Goal: Information Seeking & Learning: Learn about a topic

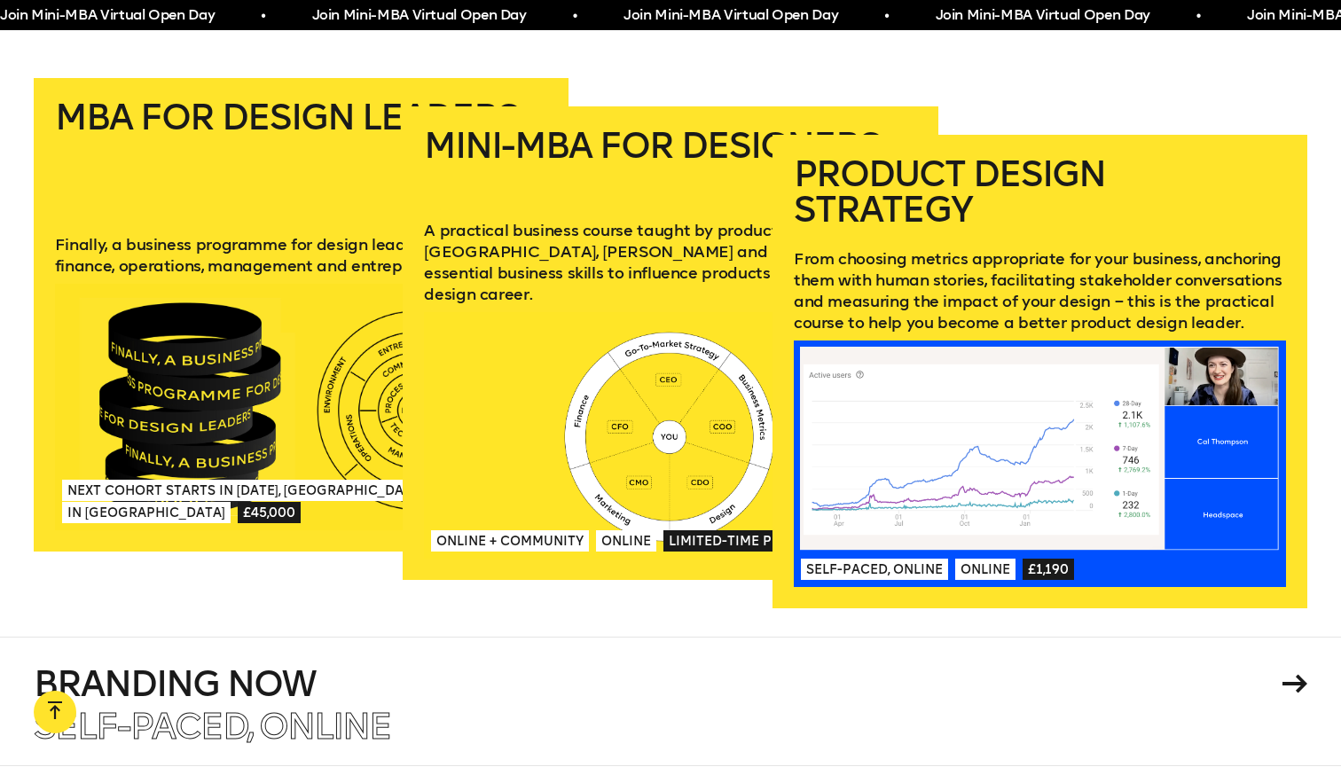
click at [676, 582] on div "Mini-MBA for Designers A practical business course taught by product leaders at…" at bounding box center [670, 343] width 535 height 530
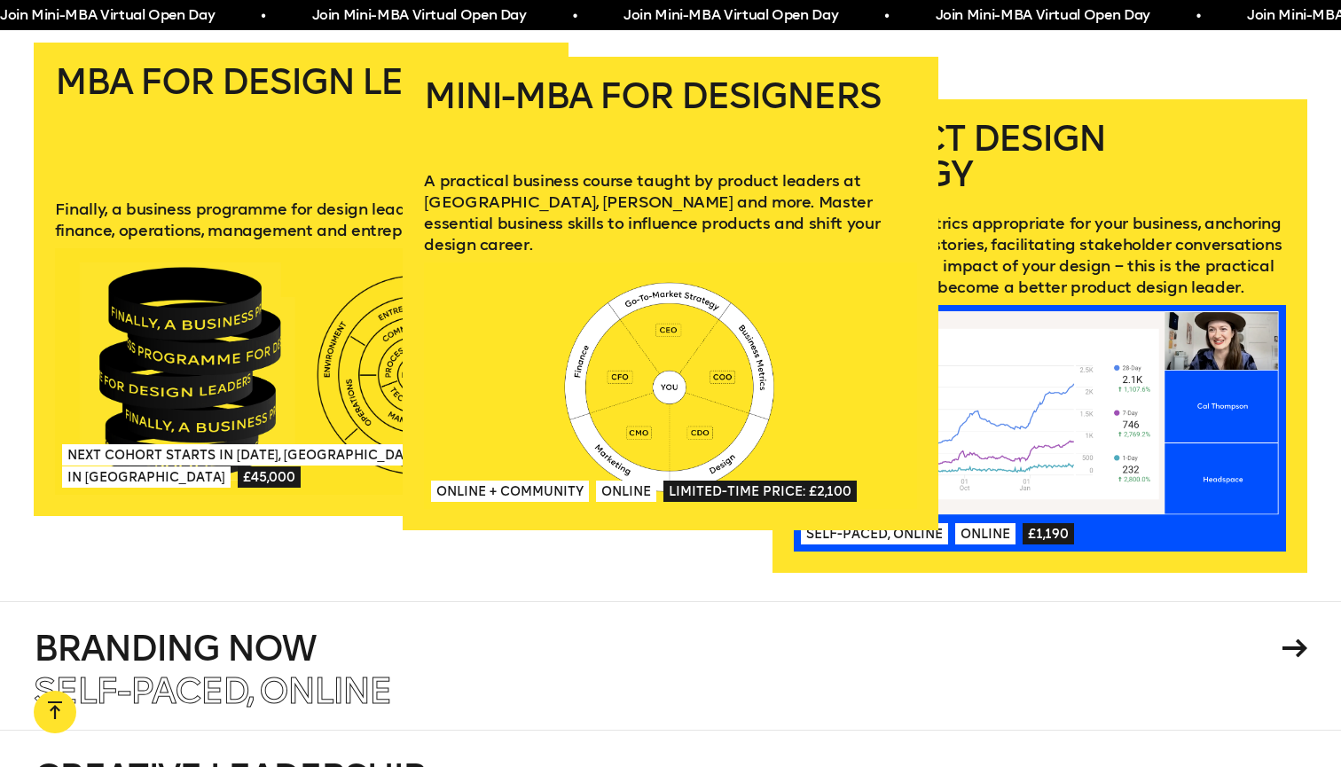
scroll to position [2662, 0]
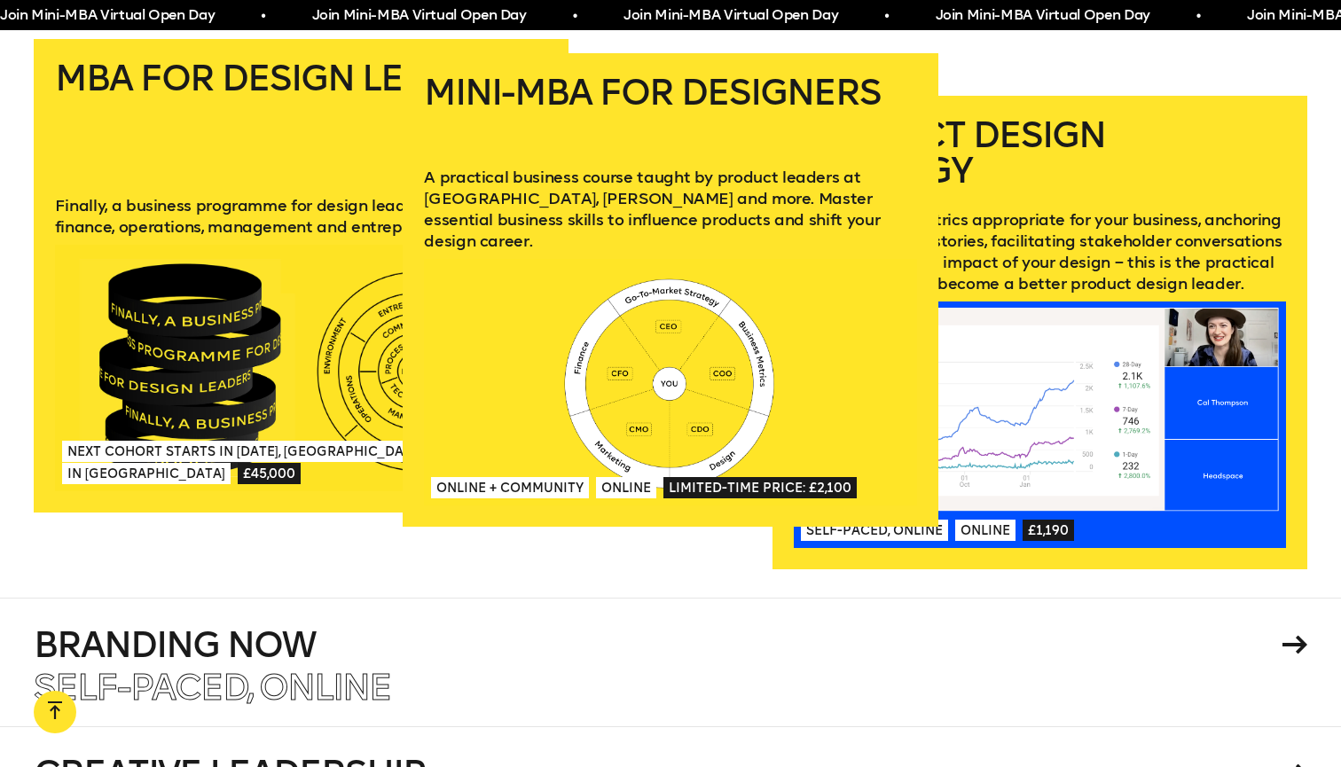
click at [654, 342] on div at bounding box center [670, 382] width 492 height 247
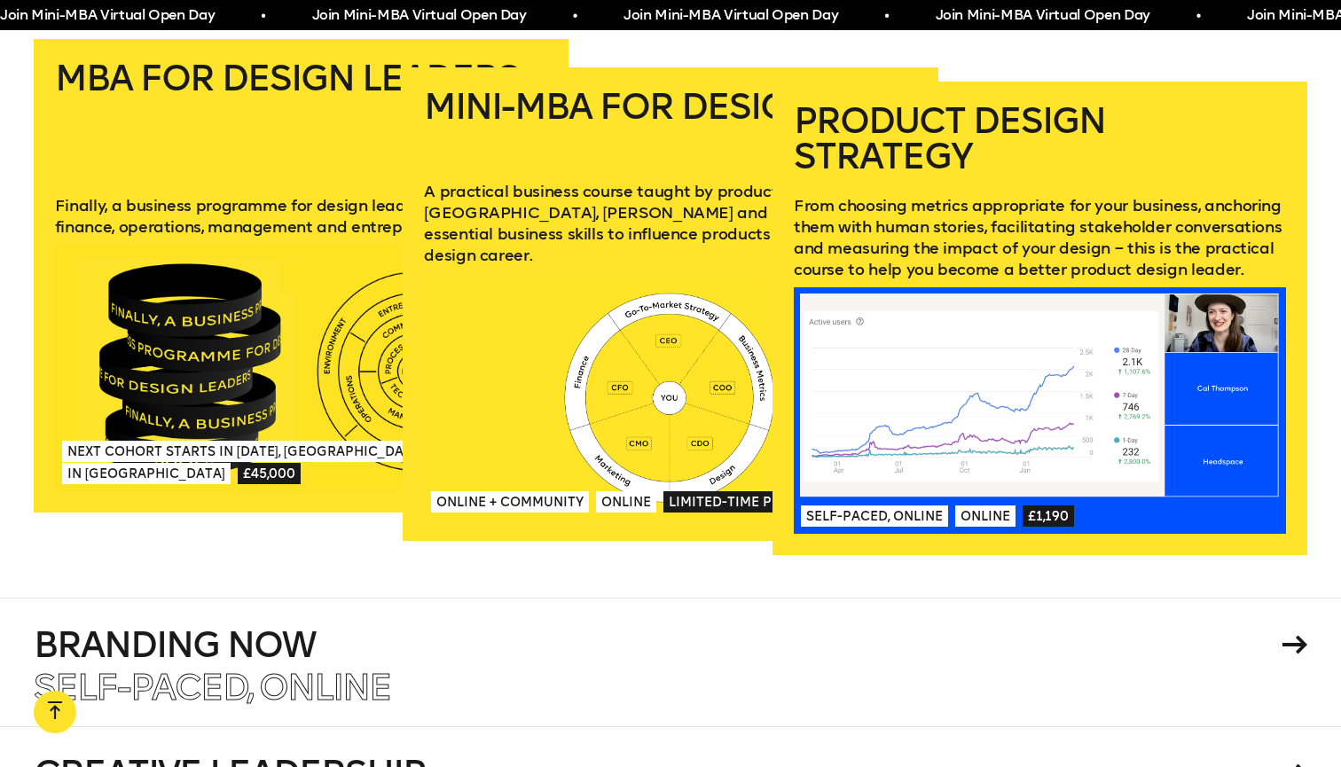
click at [911, 301] on div at bounding box center [1040, 410] width 492 height 247
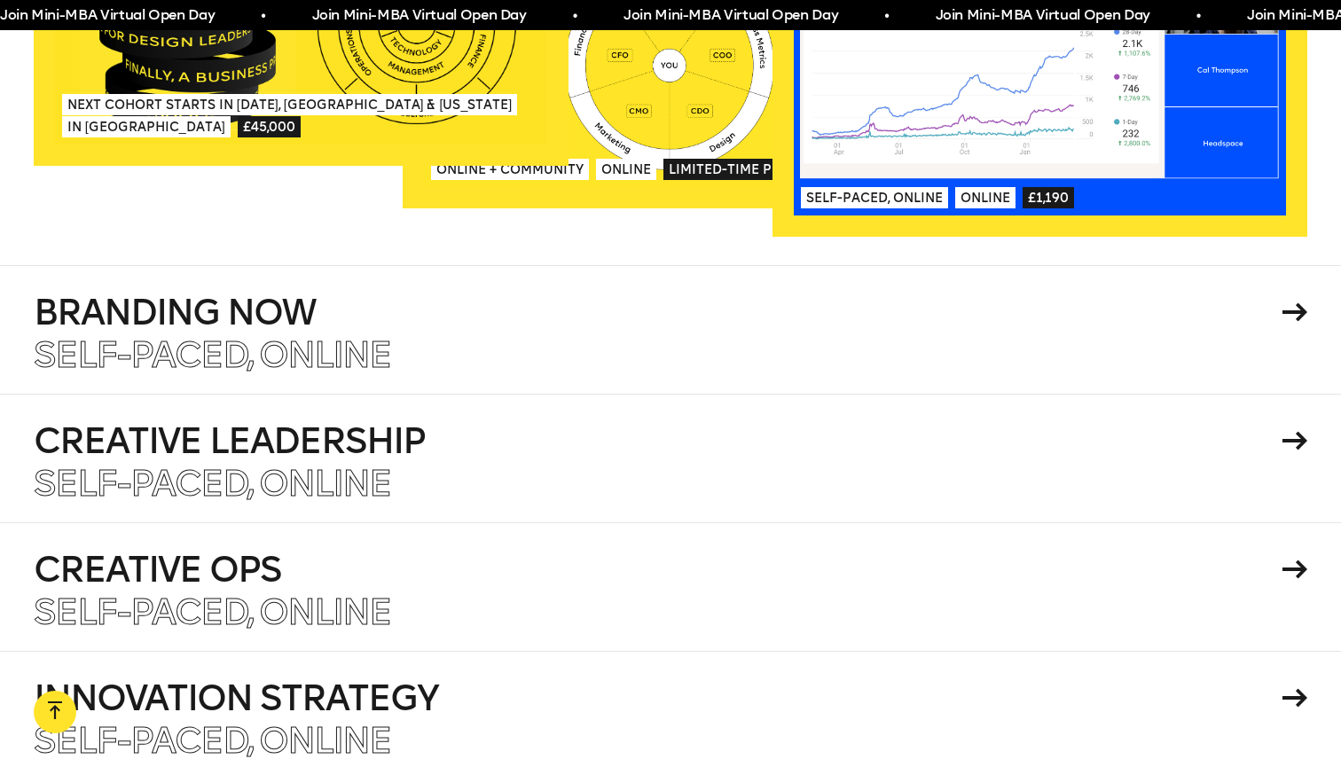
scroll to position [3003, 0]
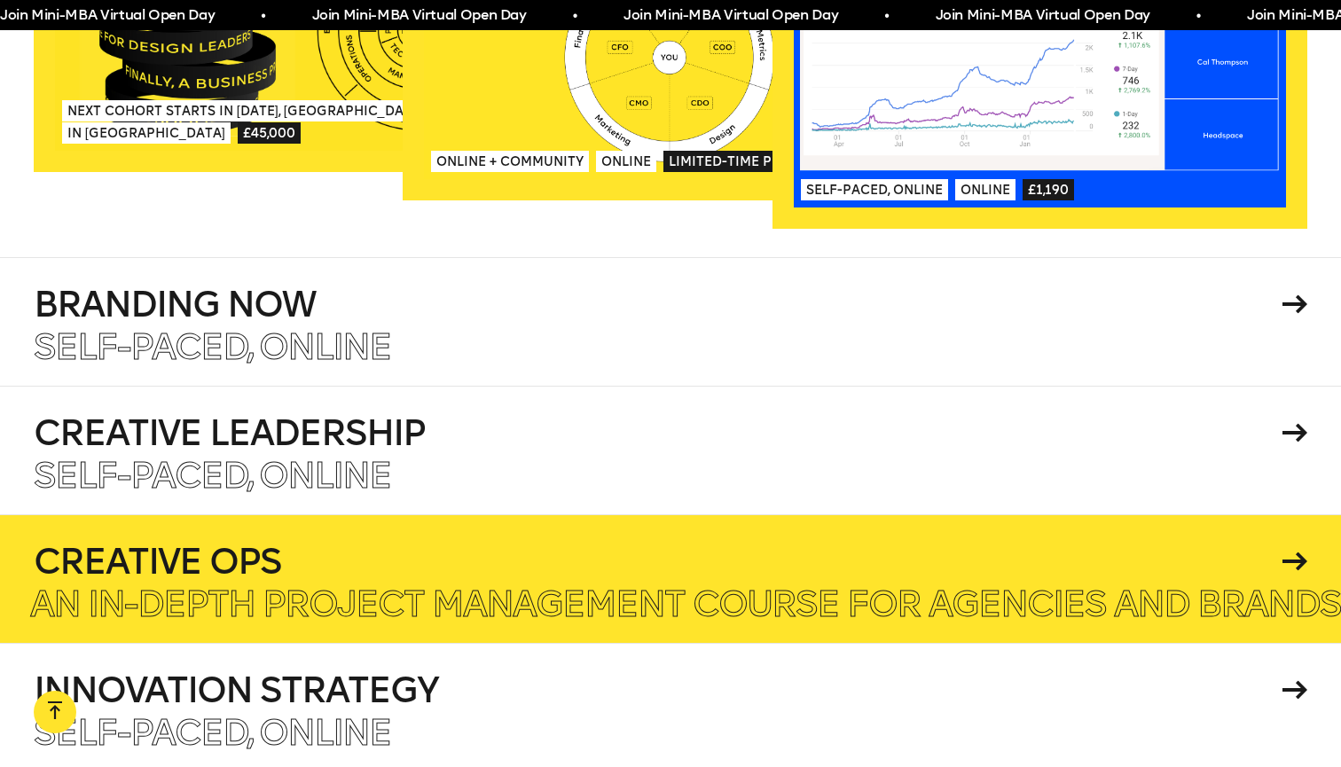
click at [298, 544] on h4 "Creative Ops" at bounding box center [655, 561] width 1242 height 35
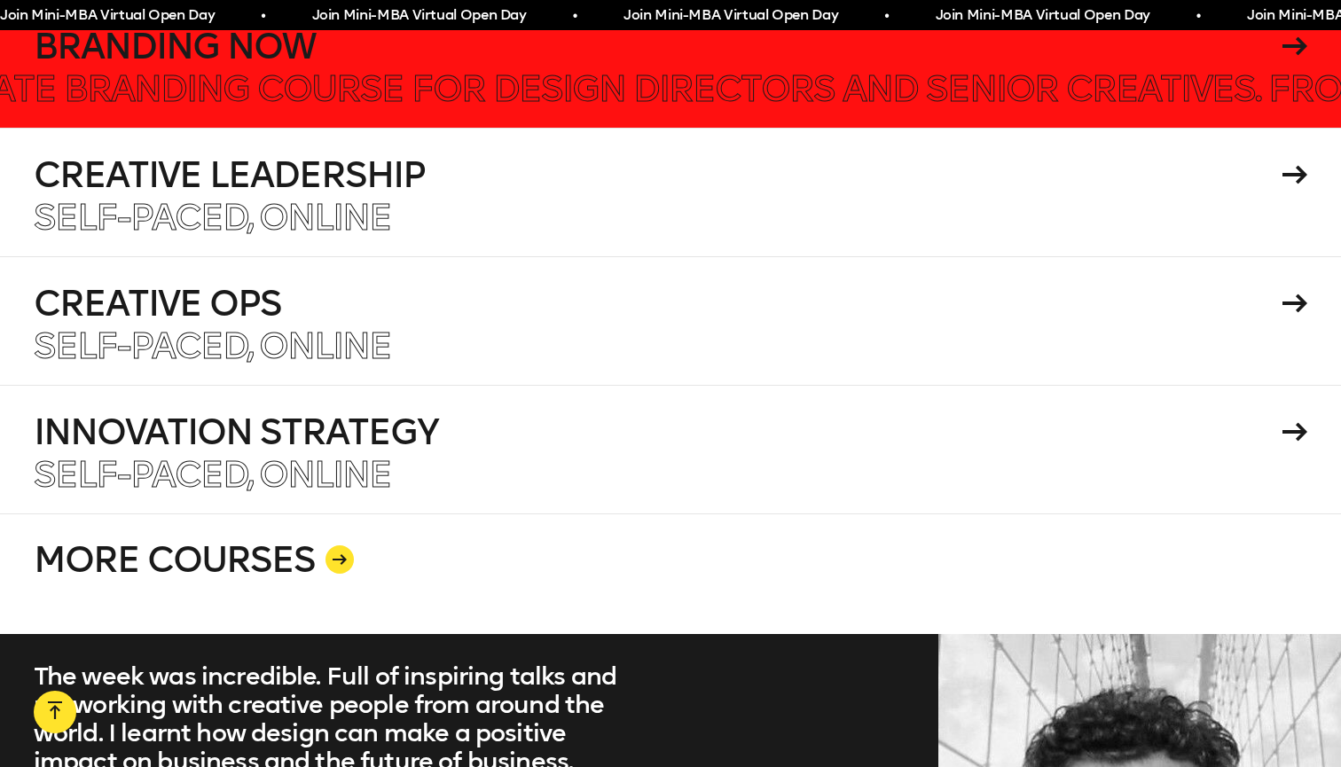
scroll to position [3262, 0]
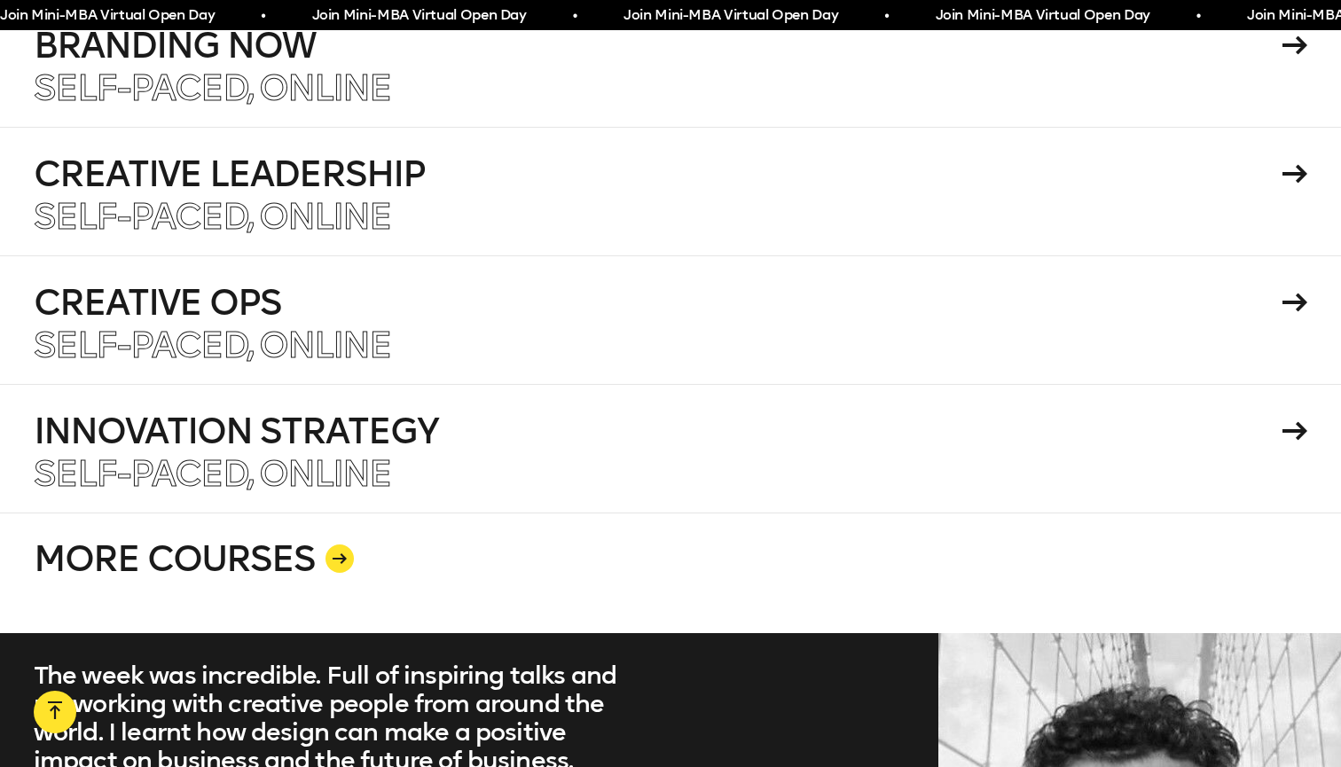
click at [334, 553] on icon at bounding box center [340, 558] width 14 height 11
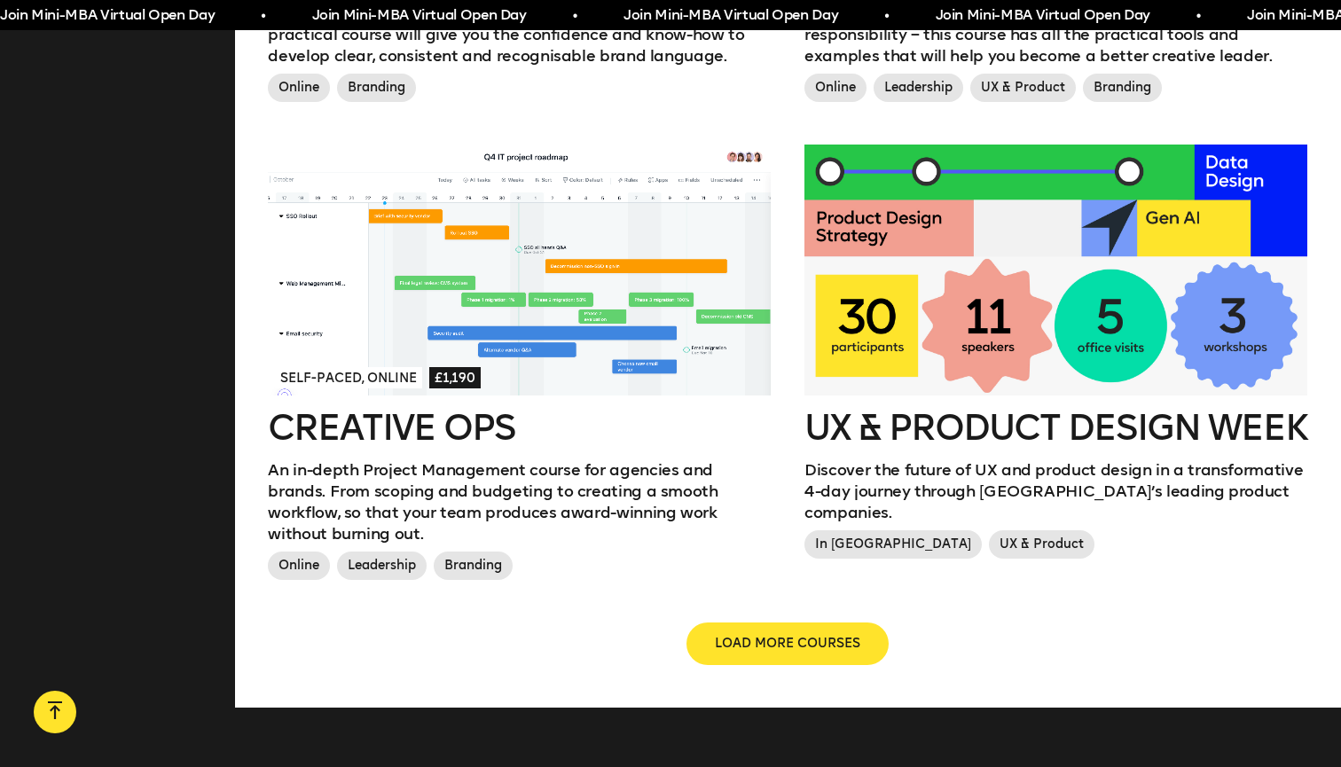
scroll to position [1954, 0]
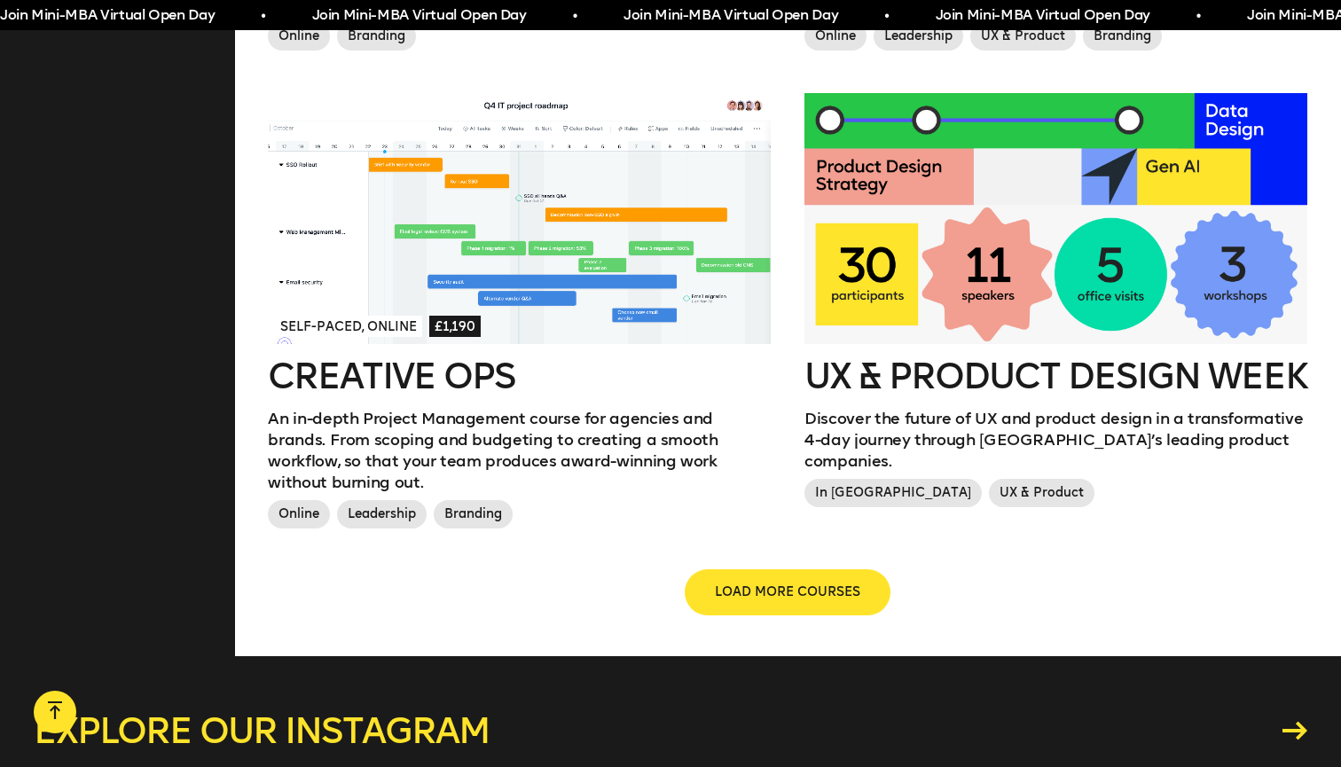
click at [837, 583] on span "LOAD MORE COURSES" at bounding box center [787, 592] width 145 height 18
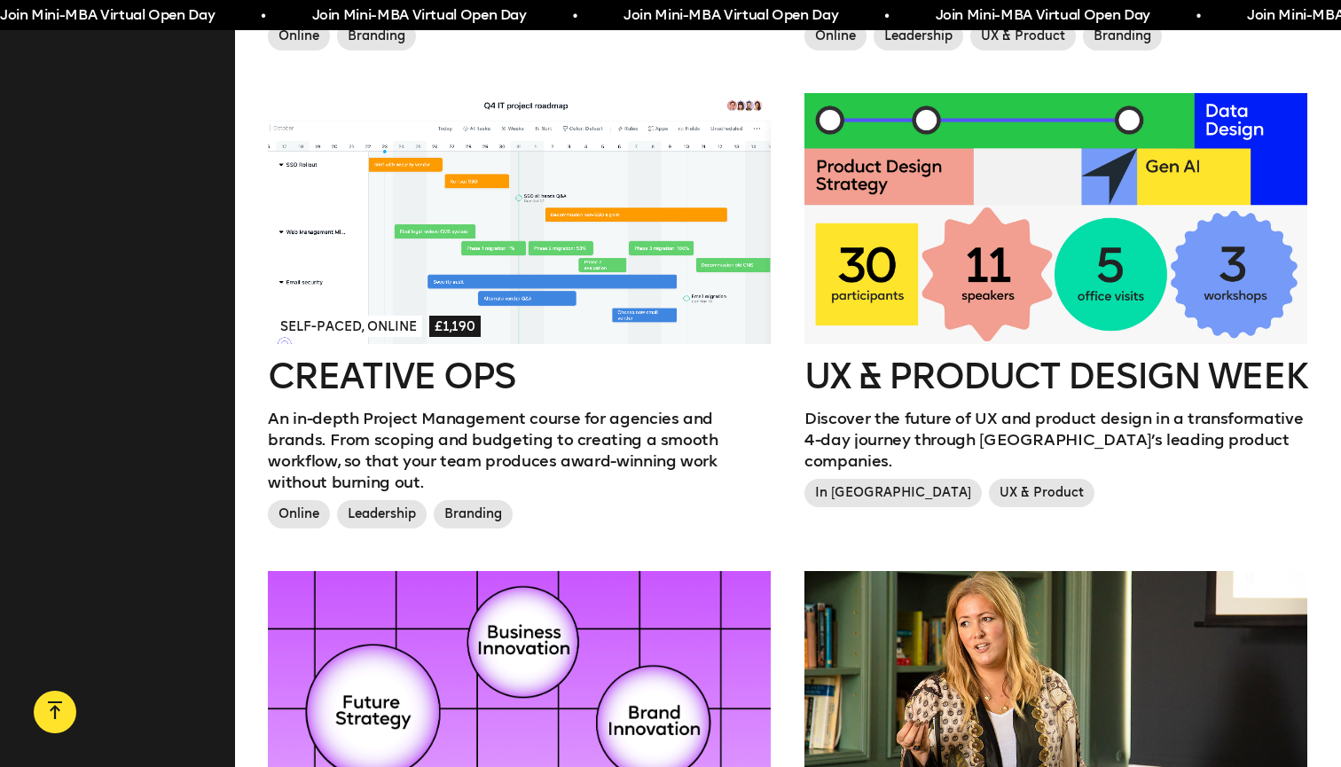
click at [1072, 268] on div at bounding box center [1055, 219] width 503 height 252
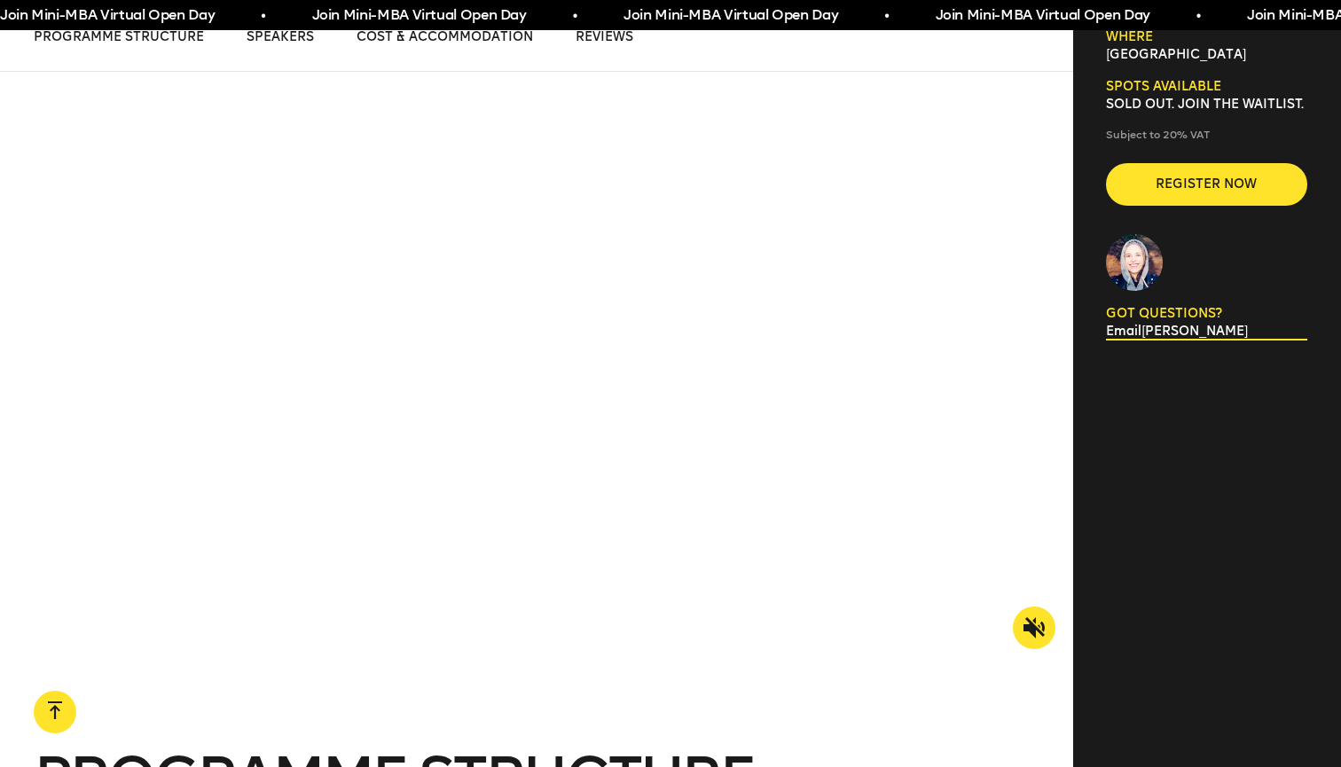
scroll to position [1636, 0]
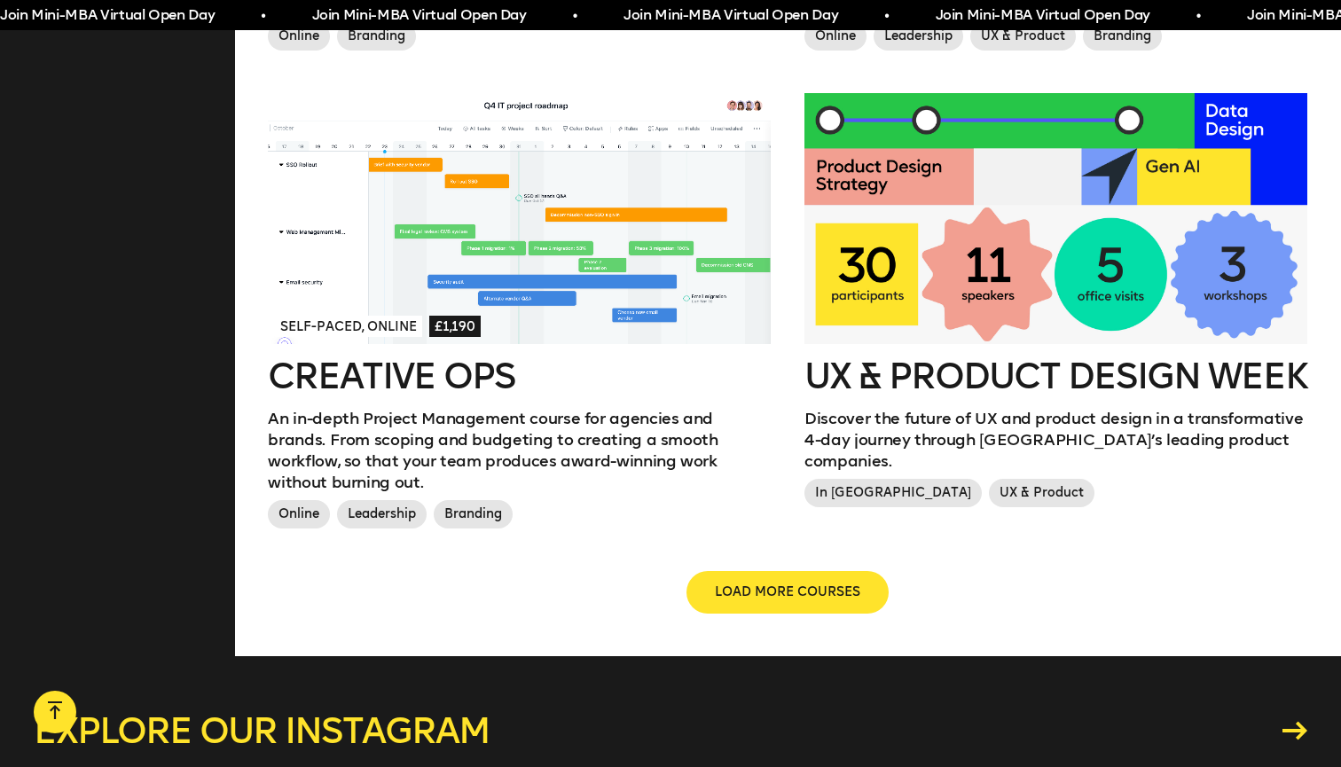
scroll to position [1981, 0]
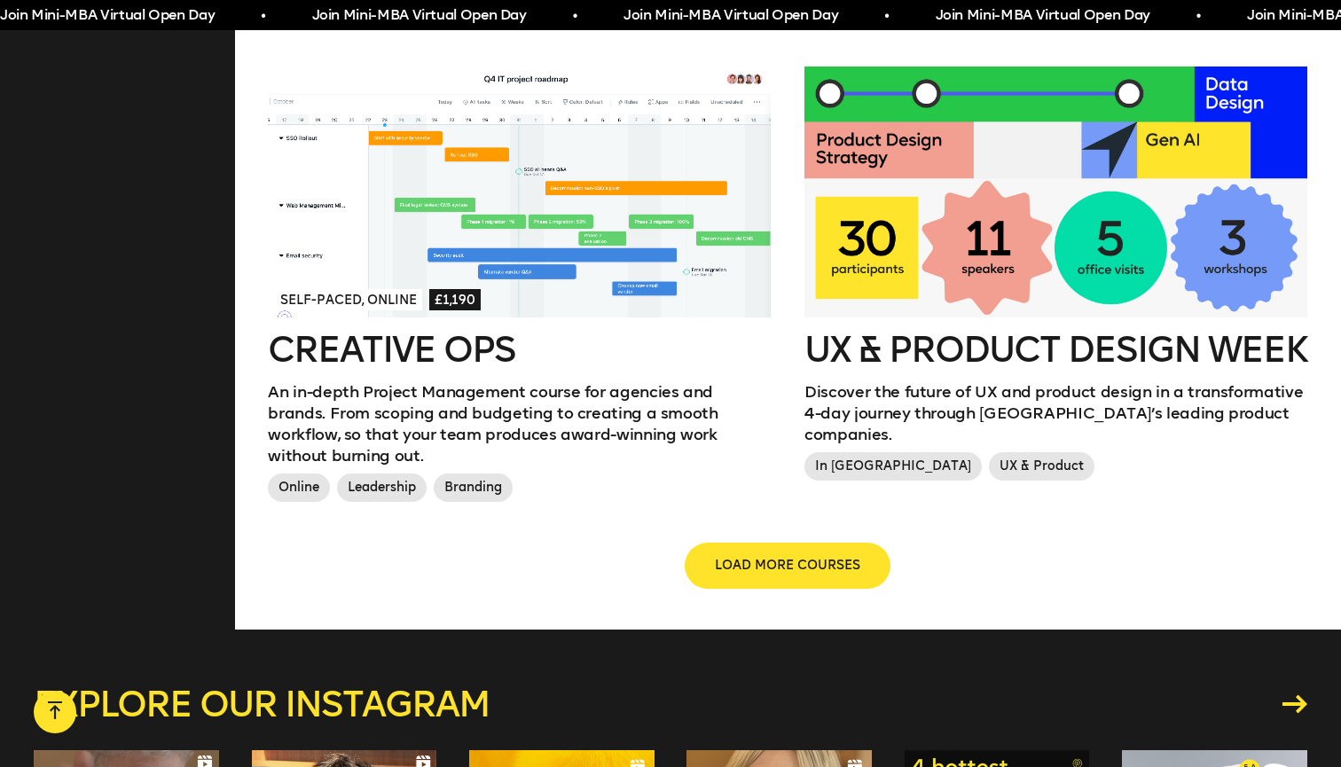
click at [719, 557] on span "LOAD MORE COURSES" at bounding box center [787, 566] width 145 height 18
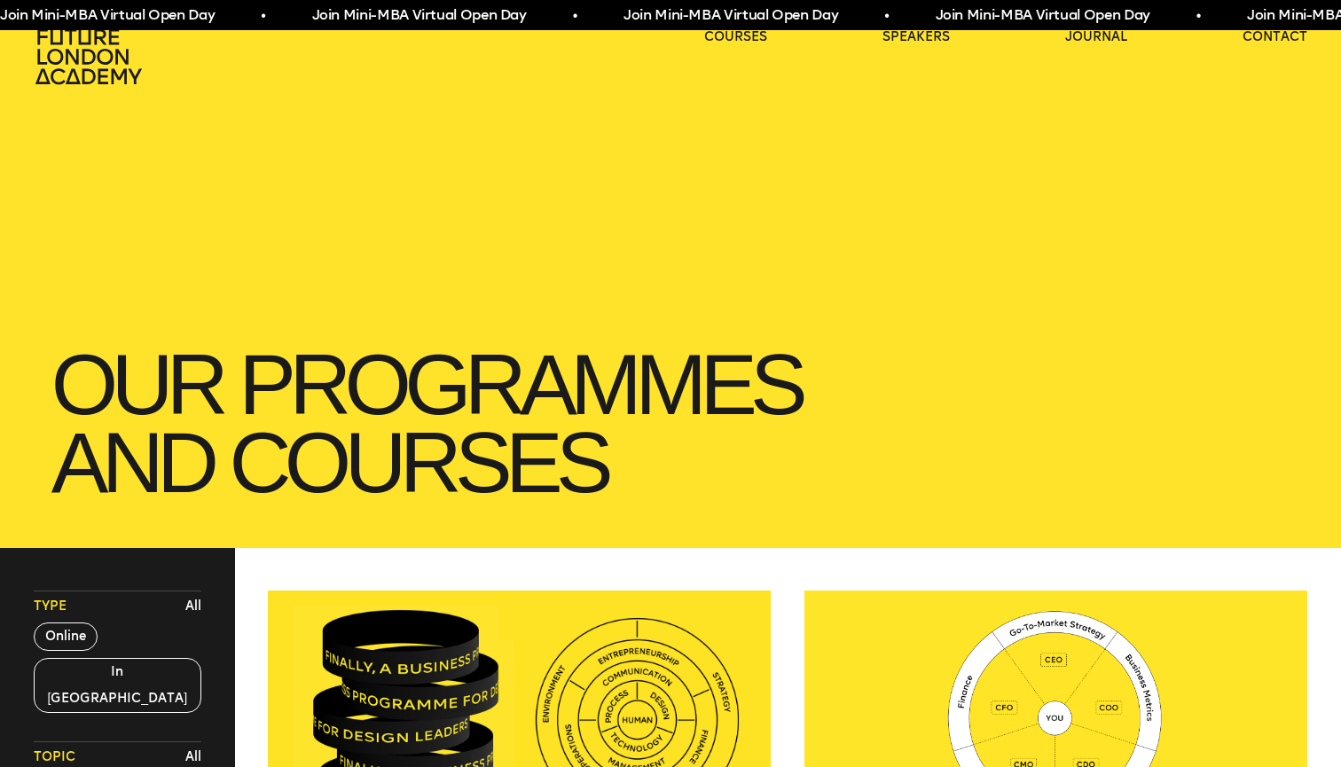
scroll to position [0, 0]
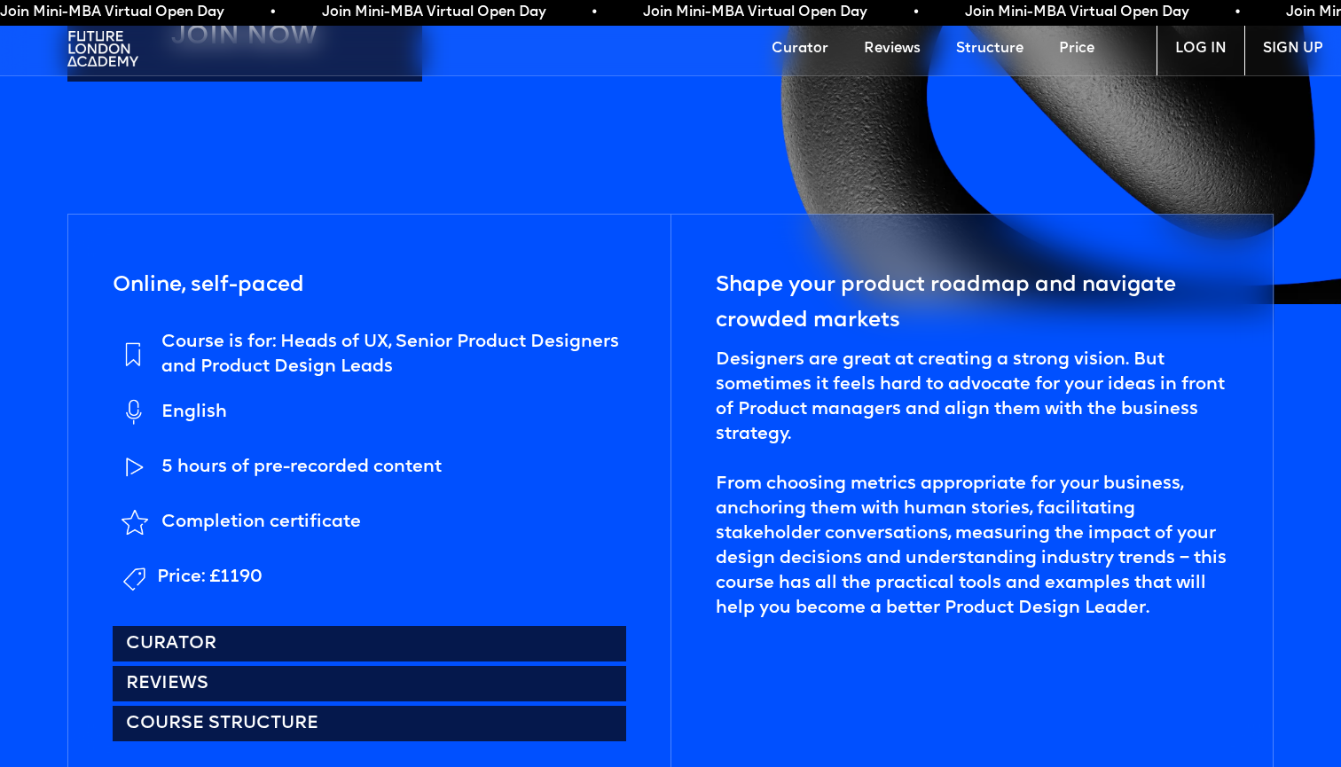
scroll to position [666, 0]
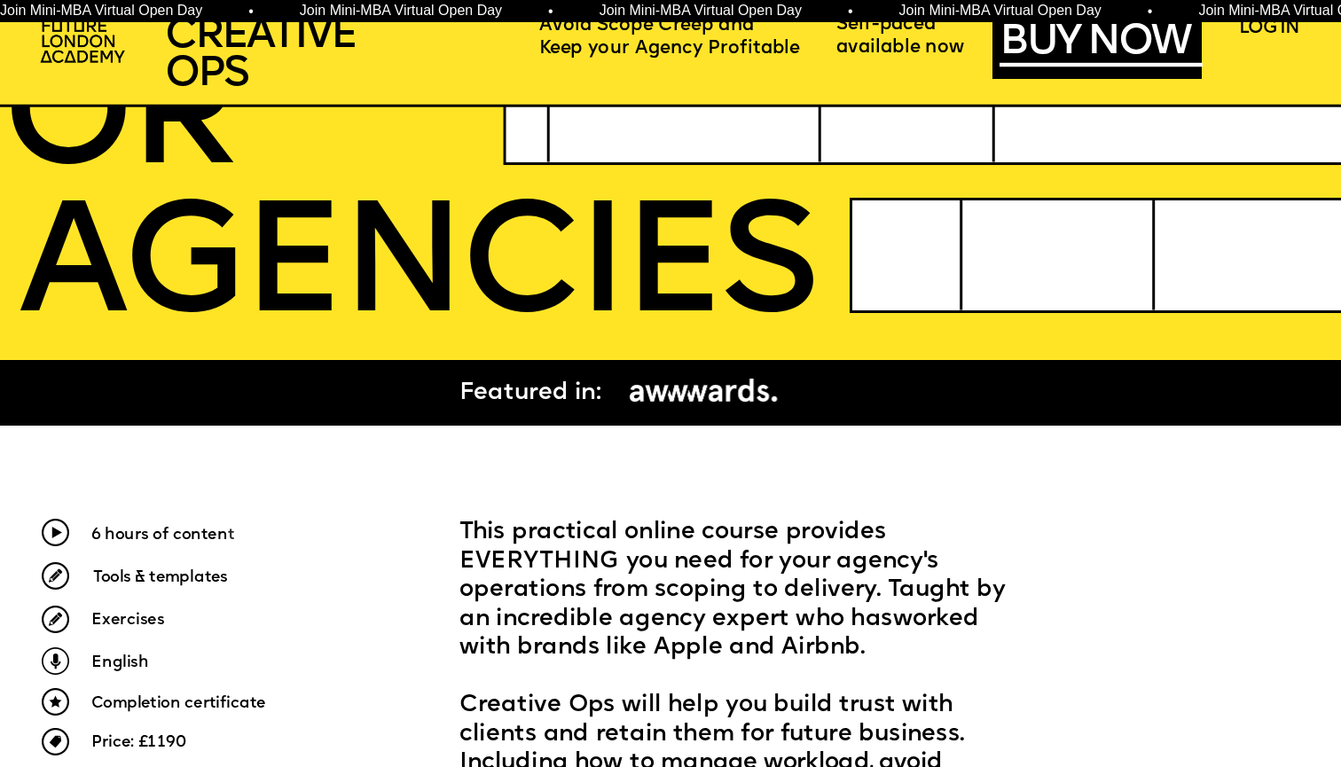
scroll to position [648, 0]
